Goal: Information Seeking & Learning: Learn about a topic

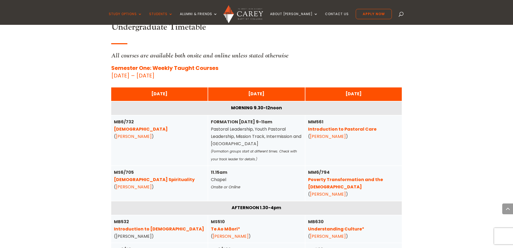
scroll to position [1347, 0]
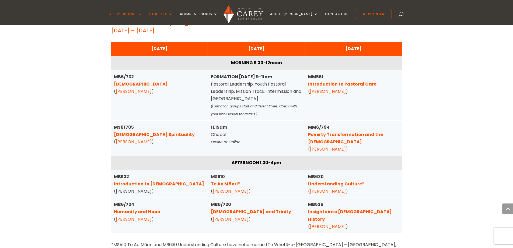
click at [349, 131] on link "Poverty Transformation and the [DEMOGRAPHIC_DATA]" at bounding box center [345, 137] width 75 height 13
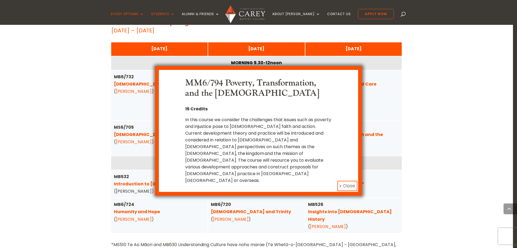
click at [245, 125] on div "In this course we consider the challenges that issues such as poverty and injus…" at bounding box center [258, 149] width 147 height 67
click at [342, 181] on button "x Close" at bounding box center [348, 186] width 20 height 10
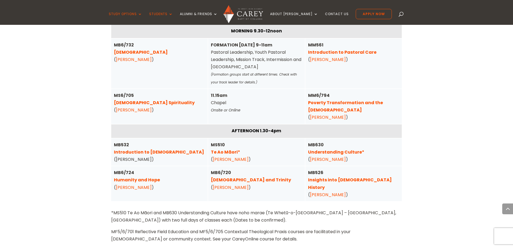
scroll to position [1392, 0]
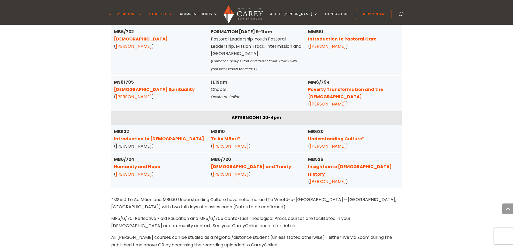
click at [148, 163] on link "Humanity and Hope" at bounding box center [137, 166] width 46 height 6
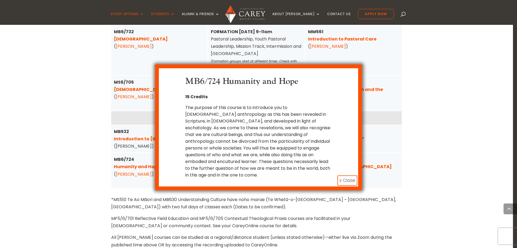
click at [236, 194] on div "MB6/724 Humanity and Hope 15 Credits The purpose of this course is to introduce…" at bounding box center [258, 124] width 517 height 248
click at [350, 175] on button "x Close" at bounding box center [348, 180] width 20 height 10
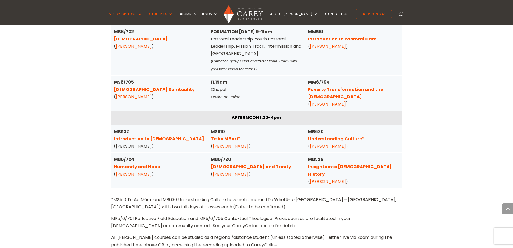
click at [240, 163] on link "[DEMOGRAPHIC_DATA] and Trinity" at bounding box center [251, 166] width 80 height 6
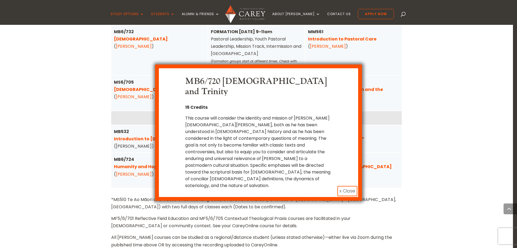
click at [352, 186] on button "x Close" at bounding box center [348, 191] width 20 height 10
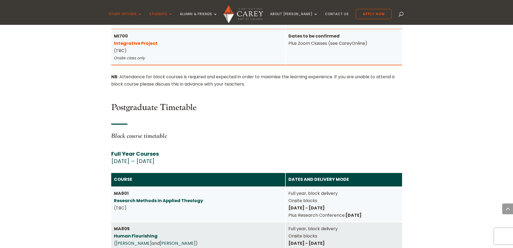
scroll to position [2290, 0]
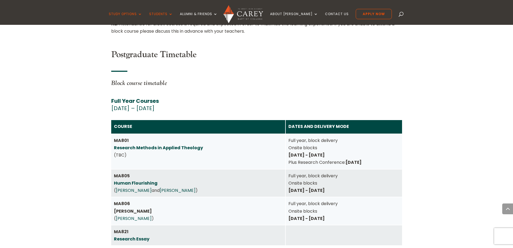
drag, startPoint x: 319, startPoint y: 167, endPoint x: 329, endPoint y: 167, distance: 10.2
click at [325, 215] on strong "[DATE] - [DATE]" at bounding box center [307, 218] width 36 height 6
click at [325, 215] on strong "Thursday 30 April - Saturday 2 May" at bounding box center [307, 218] width 36 height 6
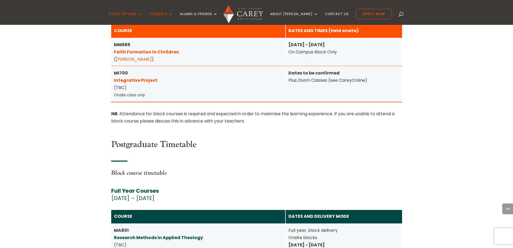
scroll to position [2380, 0]
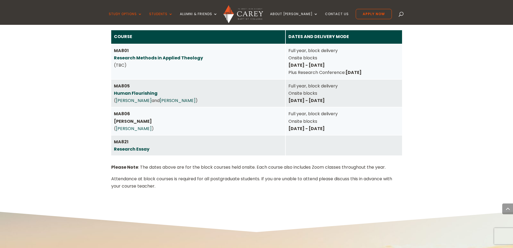
click at [123, 125] on link "[PERSON_NAME]" at bounding box center [134, 128] width 36 height 6
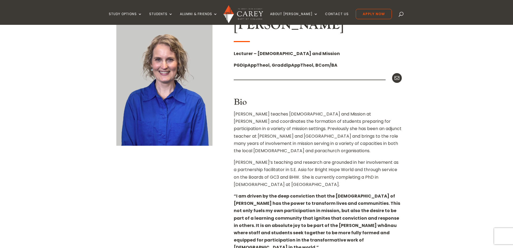
scroll to position [135, 0]
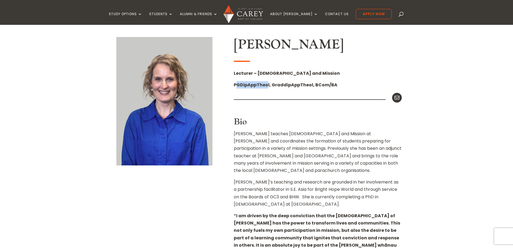
drag, startPoint x: 237, startPoint y: 84, endPoint x: 266, endPoint y: 88, distance: 29.3
click at [266, 88] on strong "PGDipAppTheol, GraddipAppTheol, BCom/BA" at bounding box center [286, 85] width 104 height 6
click at [269, 87] on strong "PGDipAppTheol, GraddipAppTheol, BCom/BA" at bounding box center [286, 85] width 104 height 6
drag, startPoint x: 268, startPoint y: 83, endPoint x: 234, endPoint y: 84, distance: 33.7
click at [234, 84] on strong "PGDipAppTheol, GraddipAppTheol, BCom/BA" at bounding box center [286, 85] width 104 height 6
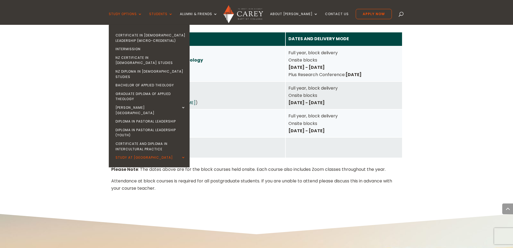
scroll to position [2380, 0]
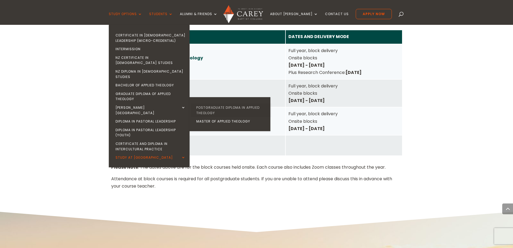
click at [228, 103] on link "Postgraduate Diploma in Applied Theology" at bounding box center [231, 110] width 81 height 14
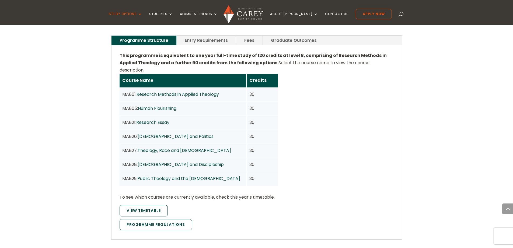
scroll to position [359, 0]
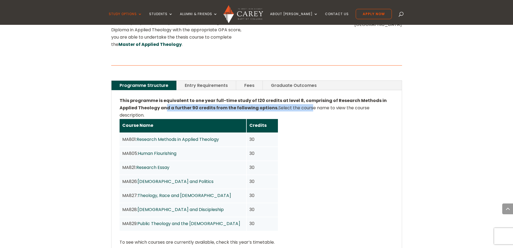
drag, startPoint x: 175, startPoint y: 99, endPoint x: 303, endPoint y: 101, distance: 128.3
click at [303, 101] on div "This programme is equivalent to one year full-time study of 120 credits at leve…" at bounding box center [257, 187] width 274 height 181
drag, startPoint x: 319, startPoint y: 238, endPoint x: 311, endPoint y: 199, distance: 40.6
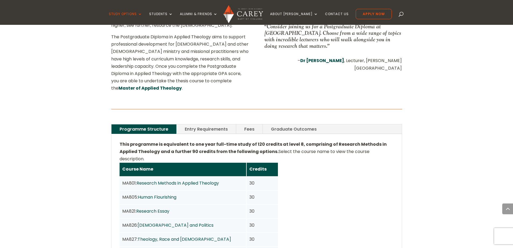
scroll to position [0, 0]
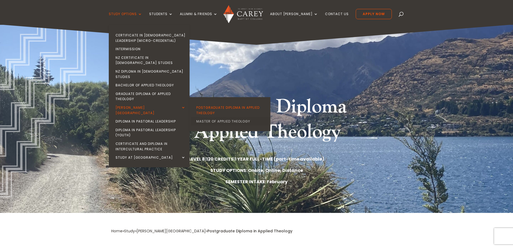
click at [235, 117] on link "Master of Applied Theology" at bounding box center [231, 121] width 81 height 9
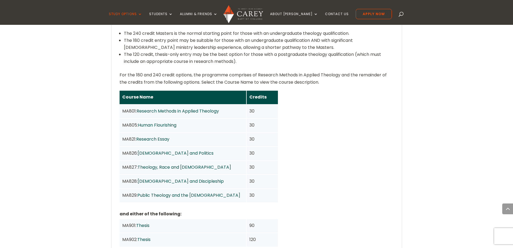
scroll to position [404, 0]
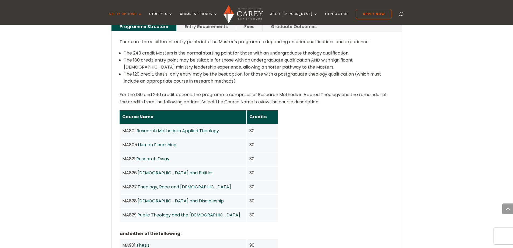
click at [156, 198] on link "[DEMOGRAPHIC_DATA] and Discipleship" at bounding box center [181, 201] width 86 height 6
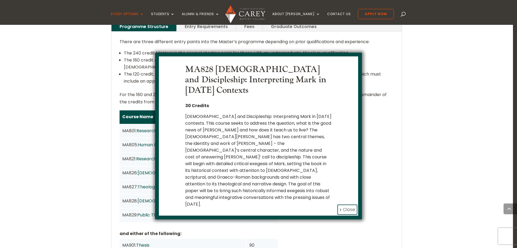
click at [287, 223] on div "MA828 [DEMOGRAPHIC_DATA] and Discipleship: Interpreting Mark in [DATE] Contexts…" at bounding box center [258, 124] width 517 height 248
click at [347, 204] on button "x Close" at bounding box center [348, 209] width 20 height 10
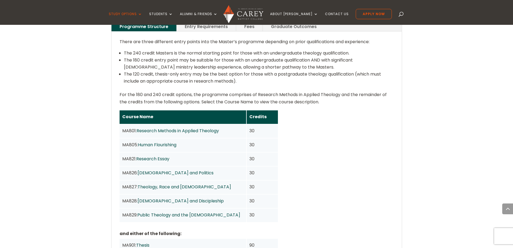
click at [171, 183] on link "Theology, Race and [DEMOGRAPHIC_DATA]" at bounding box center [184, 186] width 93 height 6
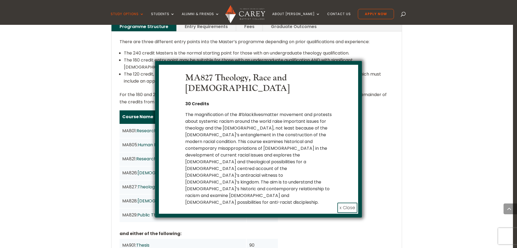
click at [344, 202] on button "x Close" at bounding box center [348, 207] width 20 height 10
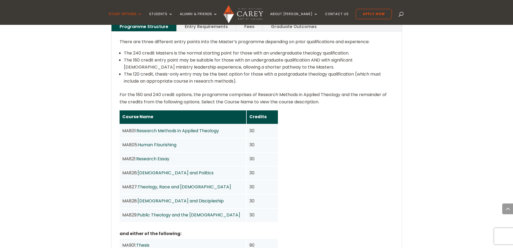
click at [186, 212] on link "Public Theology and the Church" at bounding box center [188, 215] width 103 height 6
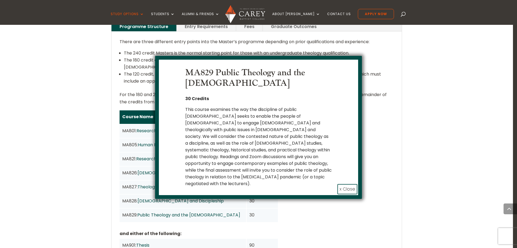
click at [342, 184] on button "x Close" at bounding box center [348, 189] width 20 height 10
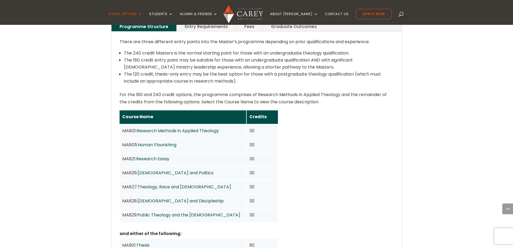
click at [168, 155] on link "Research Essay" at bounding box center [152, 158] width 33 height 6
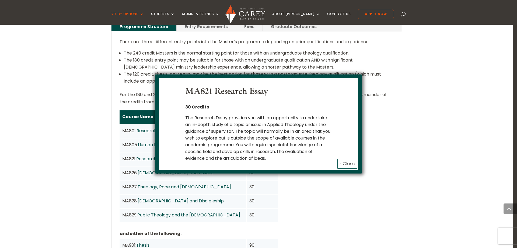
click at [341, 162] on button "x Close" at bounding box center [348, 163] width 20 height 10
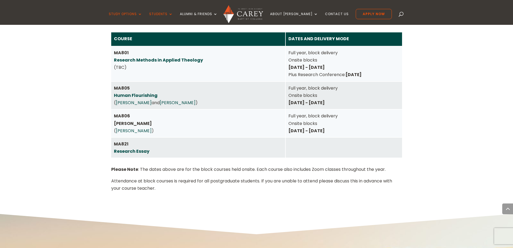
scroll to position [2380, 0]
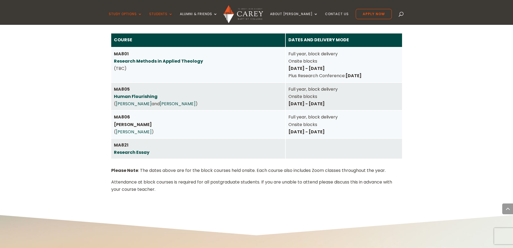
click at [117, 114] on strong "MA806 [PERSON_NAME]" at bounding box center [133, 120] width 38 height 13
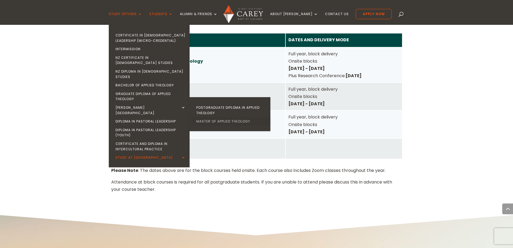
click at [217, 117] on link "Master of Applied Theology" at bounding box center [231, 121] width 81 height 9
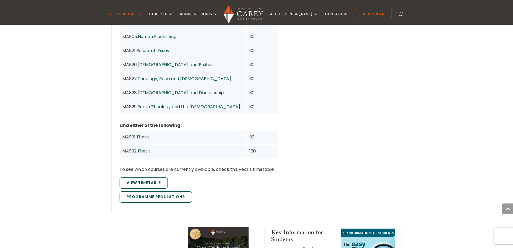
scroll to position [490, 0]
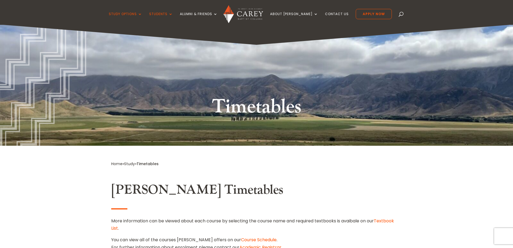
click at [245, 15] on img at bounding box center [244, 14] width 40 height 18
